Goal: Task Accomplishment & Management: Complete application form

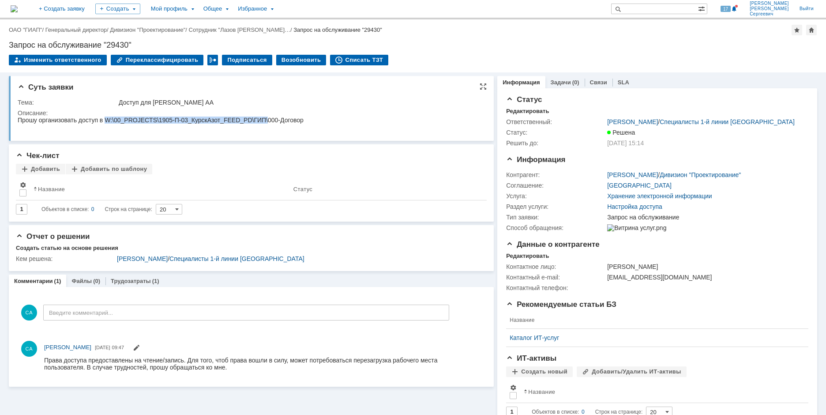
drag, startPoint x: 105, startPoint y: 121, endPoint x: 268, endPoint y: 120, distance: 162.7
click at [268, 120] on div "Прошу организовать доступ в W:\00_PROJECTS\1905-П-03_КурскАзот_FEED_PD\ГИП\000-…" at bounding box center [161, 119] width 286 height 7
copy div "W:\00_PROJECTS\1905-П-03_КурскАзот_FEED_PD\ГИП\"
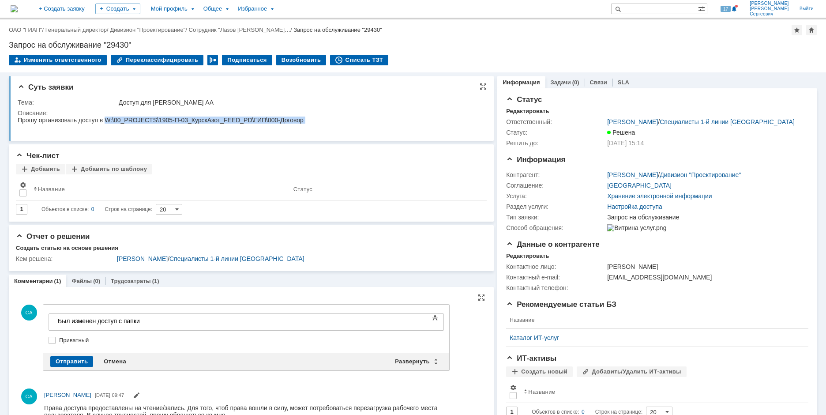
drag, startPoint x: 277, startPoint y: 118, endPoint x: 105, endPoint y: 121, distance: 172.9
click at [105, 121] on html "Прошу организовать доступ в W:\00_PROJECTS\1905-П-03_КурскАзот_FEED_PD\ГИП\000-…" at bounding box center [248, 123] width 460 height 14
copy div "W:\00_PROJECTS\1905-П-03_КурскАзот_FEED_PD\ГИП\000-Договор"
click at [157, 323] on div "Был изменен доступ с папки" at bounding box center [120, 320] width 125 height 7
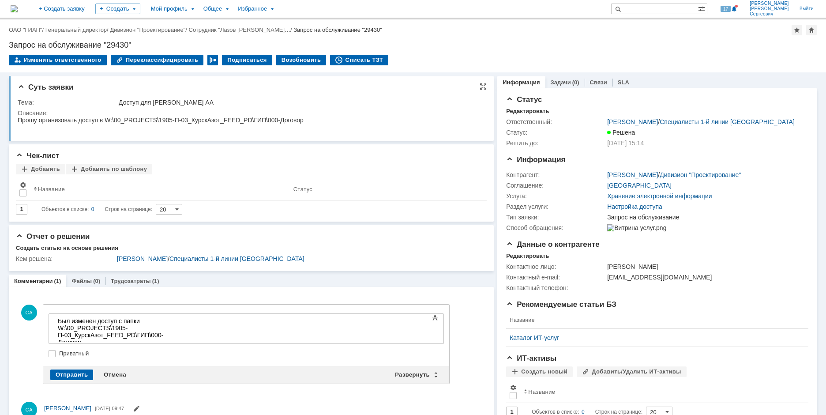
click at [313, 120] on html "Прошу организовать доступ в W:\00_PROJECTS\1905-П-03_КурскАзот_FEED_PD\ГИП\000-…" at bounding box center [248, 123] width 460 height 14
drag, startPoint x: 305, startPoint y: 120, endPoint x: 106, endPoint y: 123, distance: 198.9
click at [106, 123] on html "Прошу организовать доступ в W:\00_PROJECTS\1905-П-03_КурскАзот_FEED_PD\ГИП\000-…" at bounding box center [248, 123] width 460 height 14
copy div "W:\00_PROJECTS\1905-П-03_КурскАзот_FEED_PD\ГИП\000-Договор"
click at [164, 345] on div "на папку" at bounding box center [120, 348] width 125 height 7
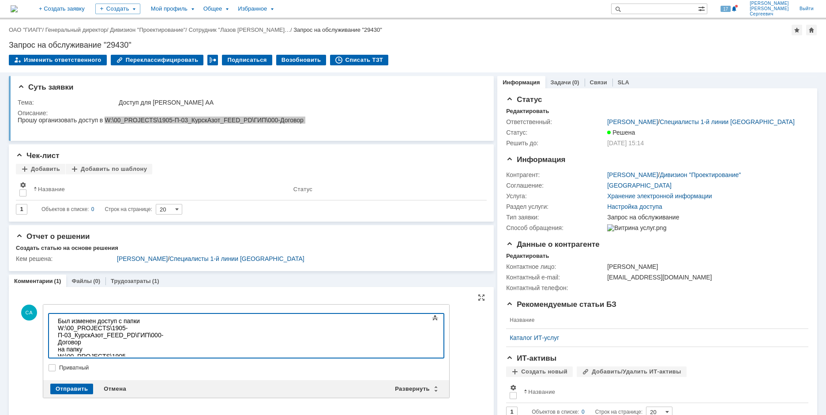
drag, startPoint x: 259, startPoint y: 344, endPoint x: 221, endPoint y: 340, distance: 37.7
click at [183, 352] on div "W:\00_PROJECTS\1905-П-03_КурскАзот_FEED_PD\ГИП\000-Договор" at bounding box center [120, 362] width 125 height 21
click at [183, 366] on div at bounding box center [120, 369] width 125 height 7
click at [62, 345] on div "на папку" at bounding box center [120, 348] width 125 height 7
click at [88, 366] on div at bounding box center [120, 369] width 125 height 7
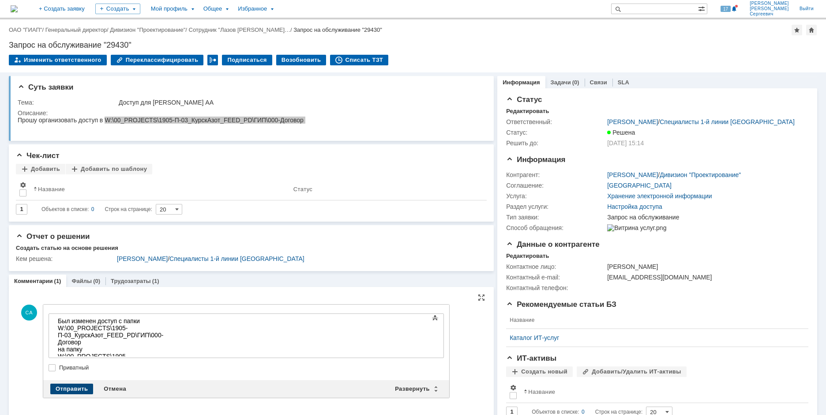
click at [63, 389] on div "Отправить" at bounding box center [71, 388] width 43 height 11
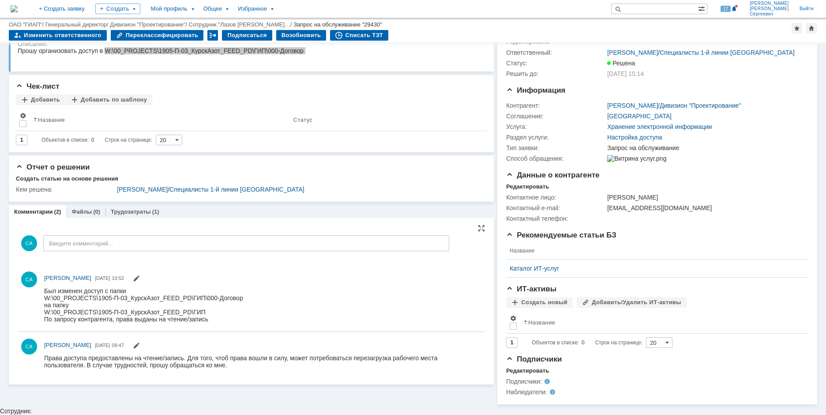
scroll to position [38, 0]
